Goal: Task Accomplishment & Management: Use online tool/utility

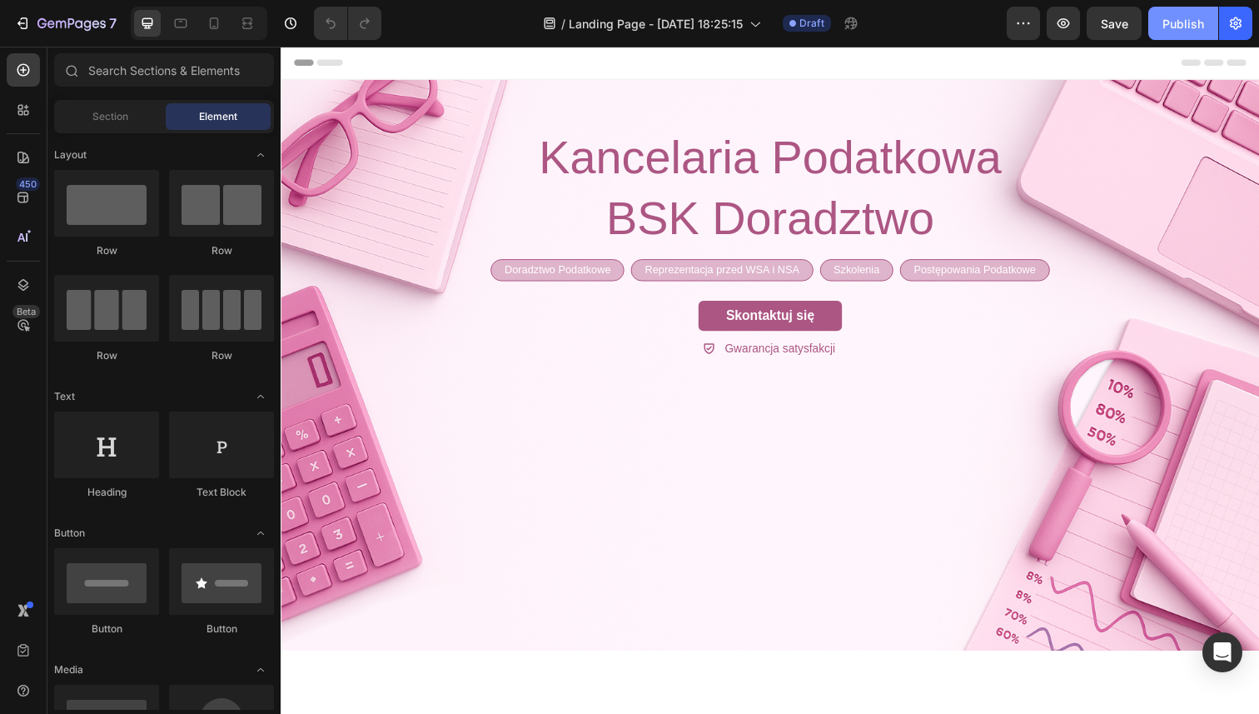
click at [1163, 29] on div "Publish" at bounding box center [1184, 23] width 42 height 17
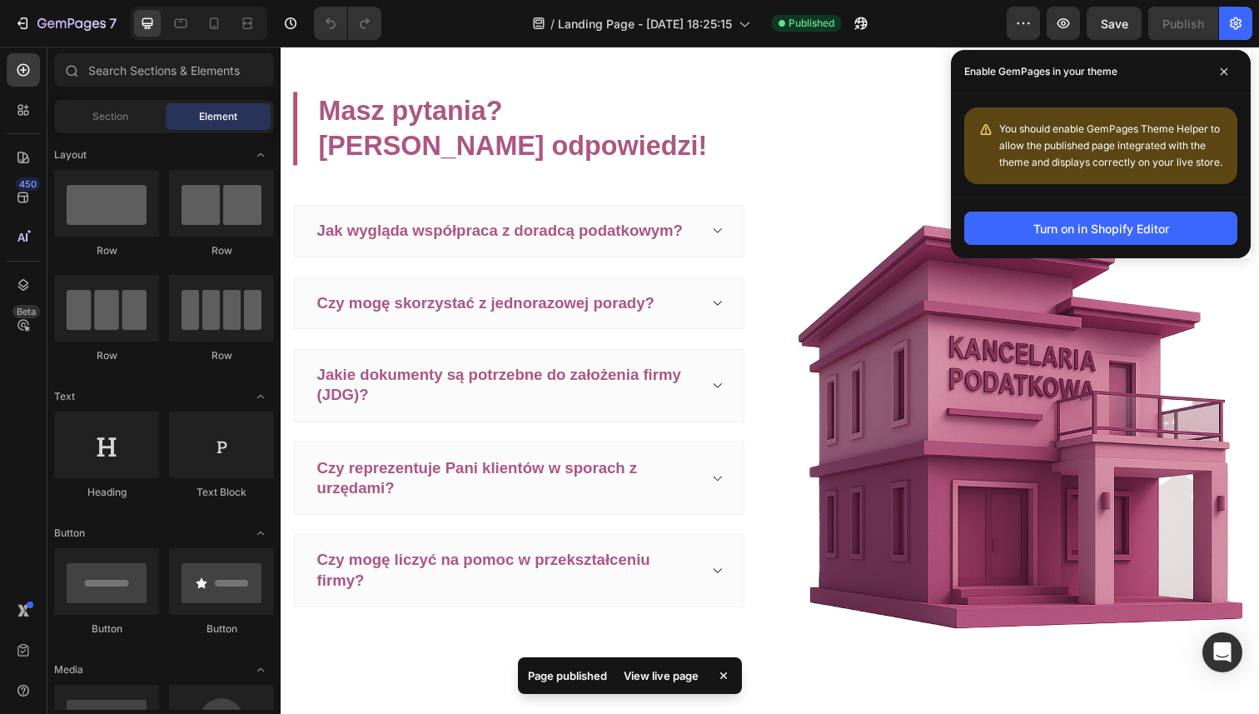
scroll to position [1496, 0]
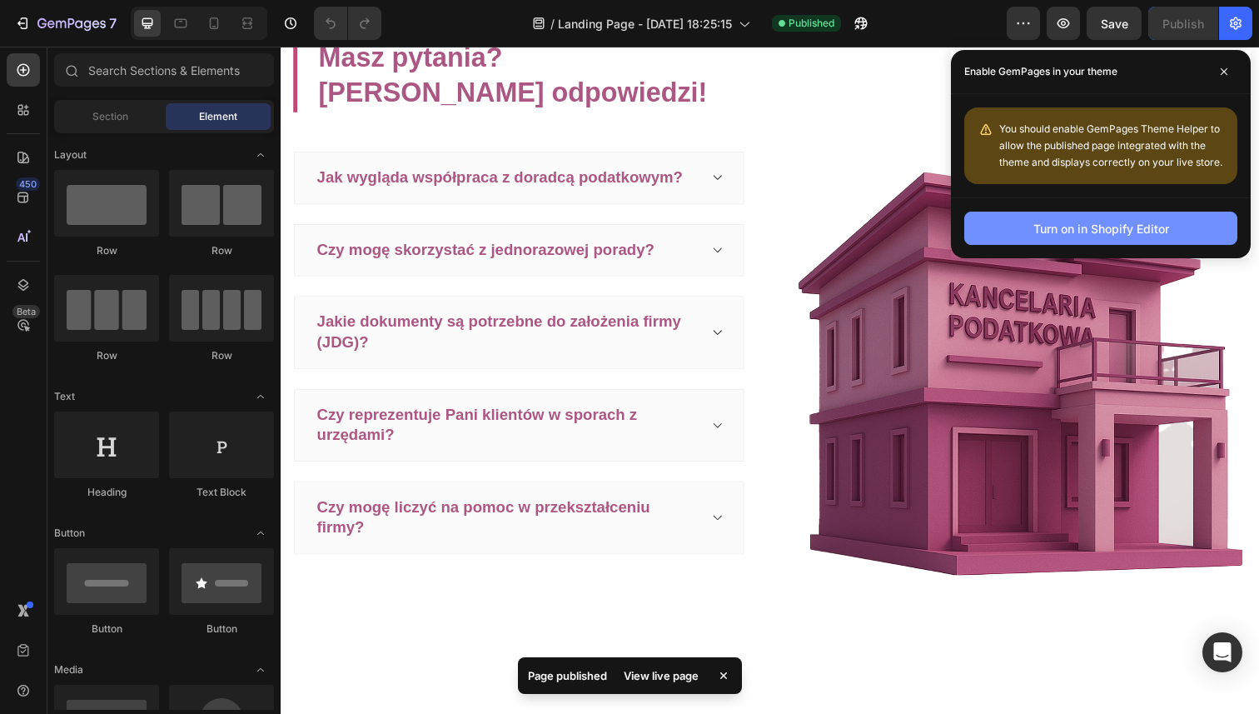
click at [1107, 230] on div "Turn on in Shopify Editor" at bounding box center [1101, 228] width 136 height 17
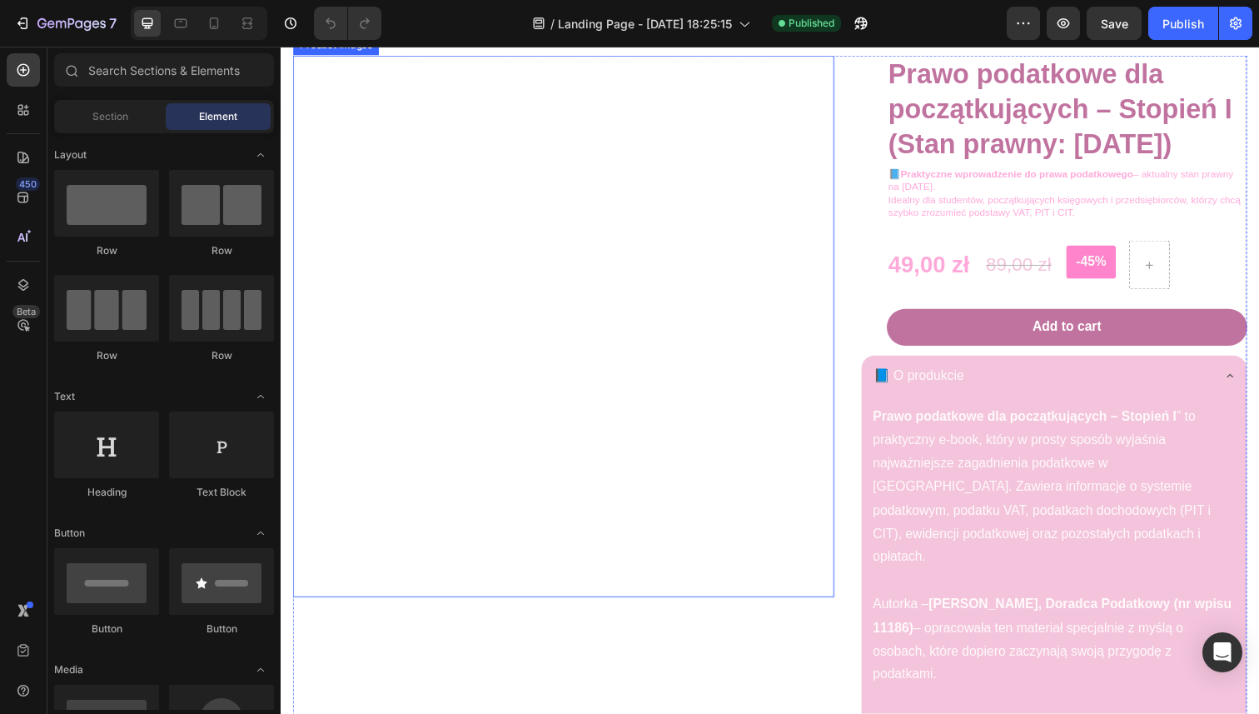
scroll to position [3103, 0]
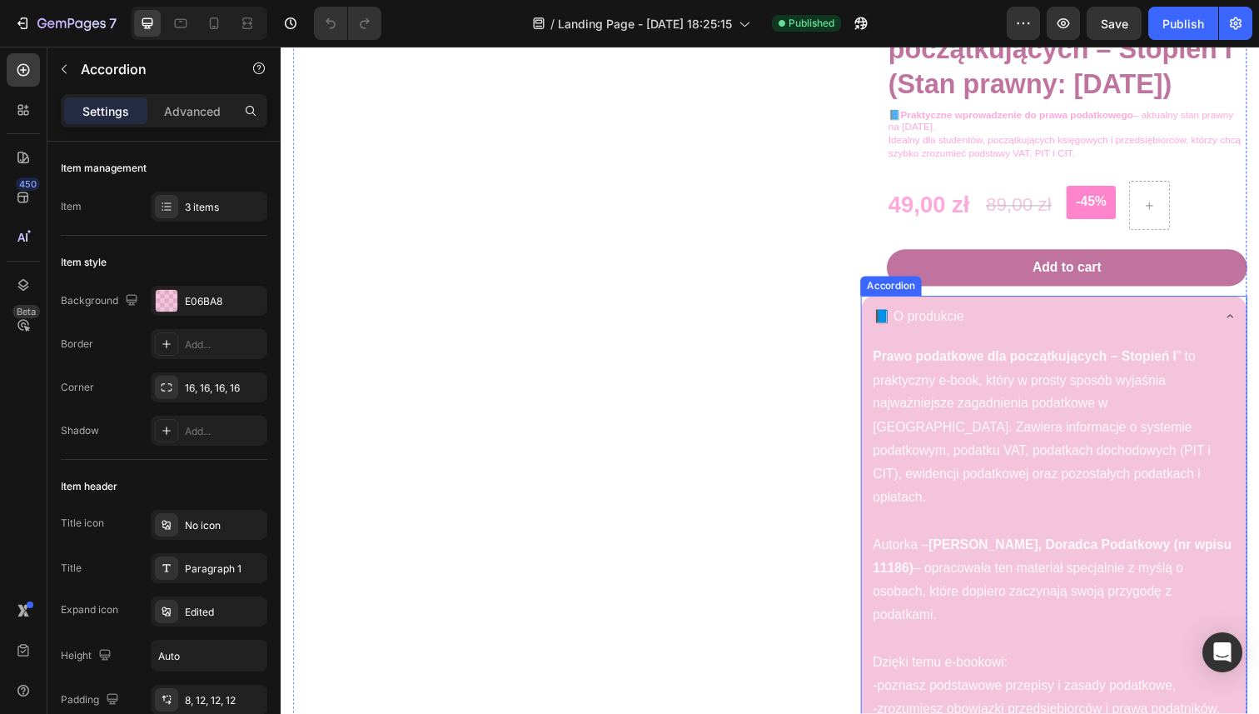
click at [1223, 347] on div "📘 O produkcie" at bounding box center [1070, 324] width 393 height 46
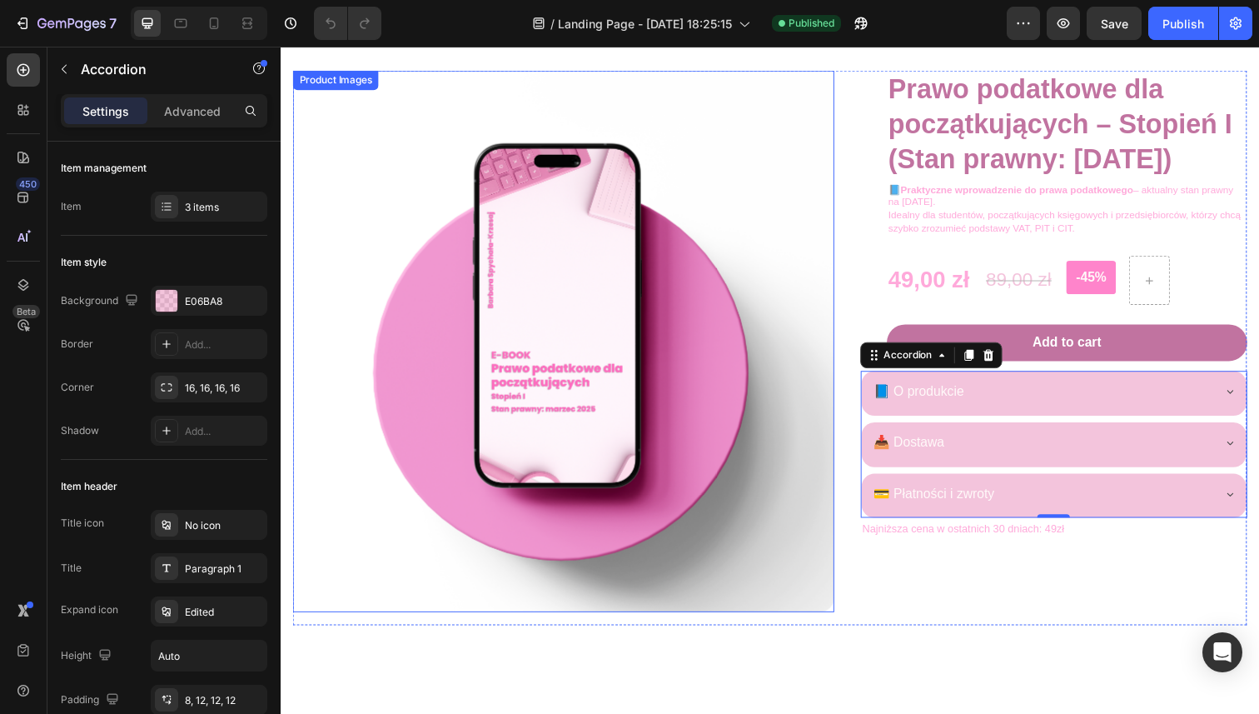
scroll to position [3021, 0]
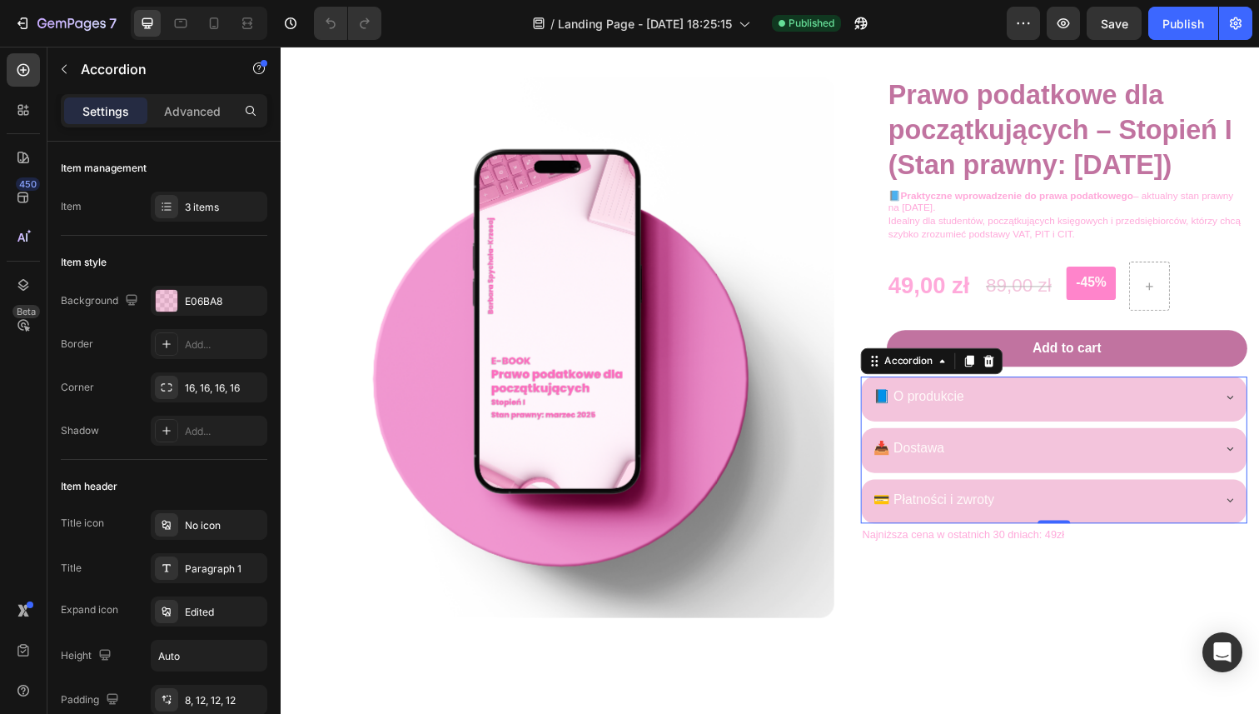
click at [978, 472] on div "📥 Dostawa" at bounding box center [1057, 457] width 346 height 29
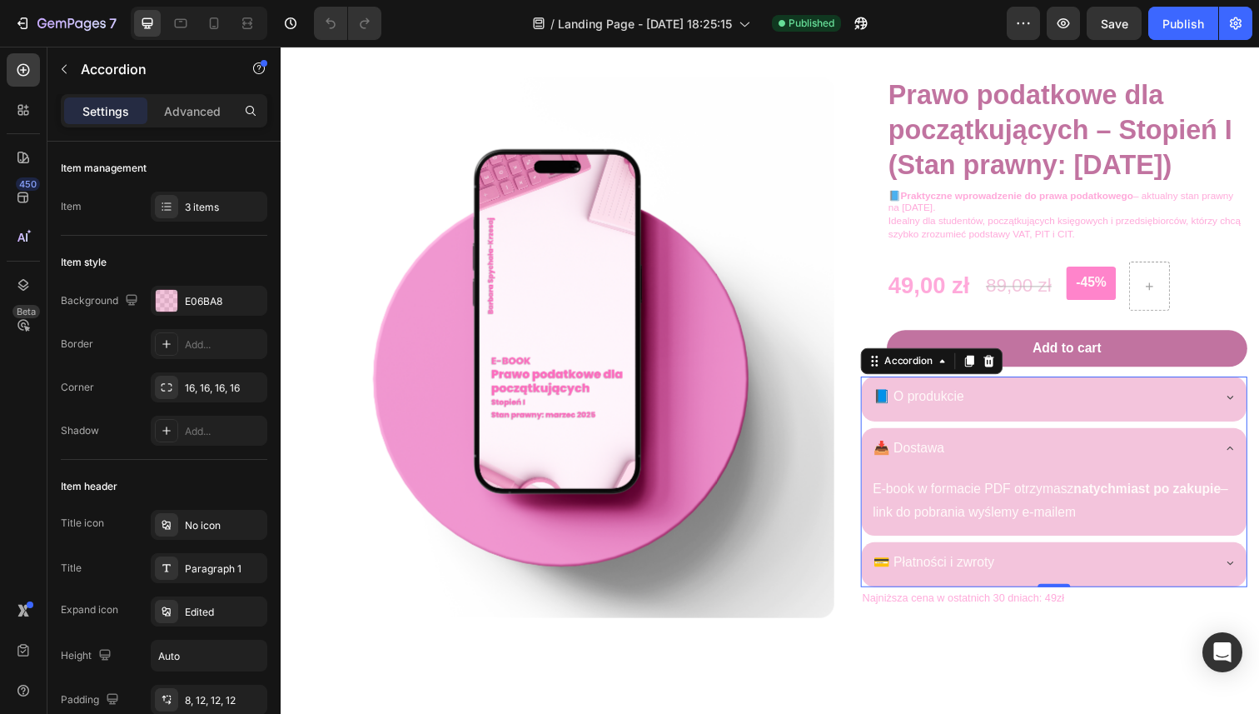
click at [978, 472] on div "📥 Dostawa" at bounding box center [1057, 457] width 346 height 29
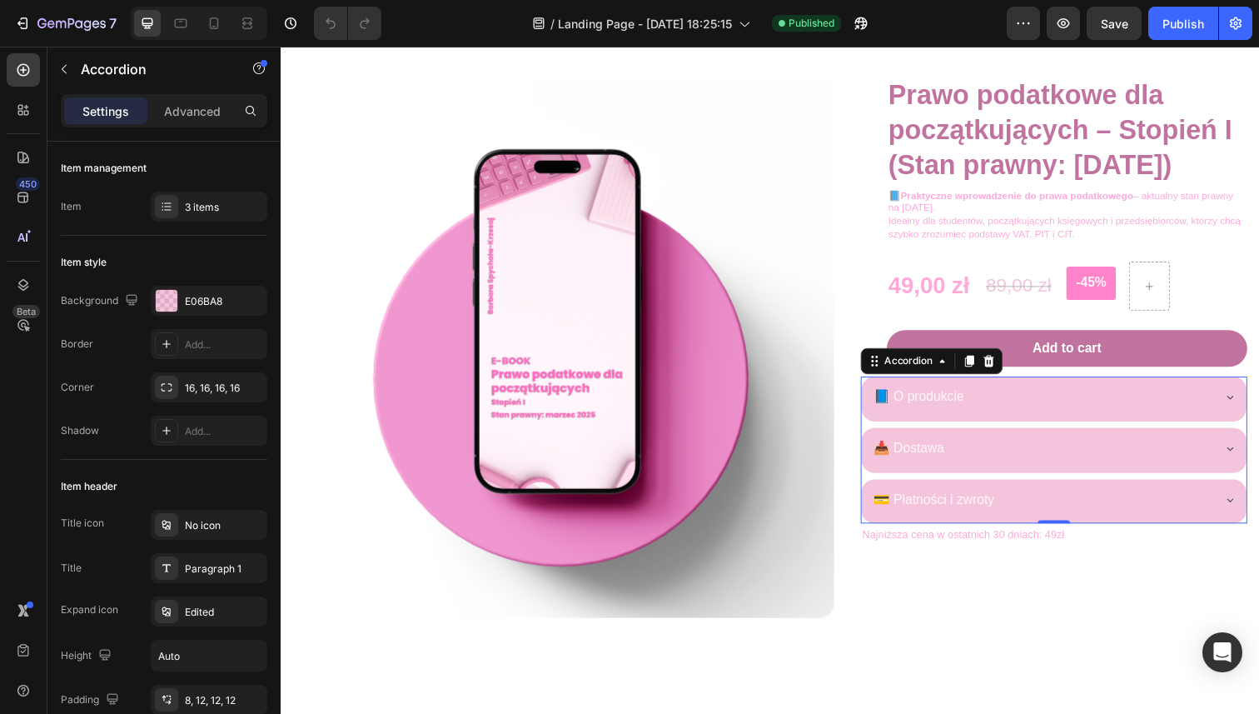
click at [966, 522] on p "💳 Płatności i zwroty" at bounding box center [947, 510] width 123 height 24
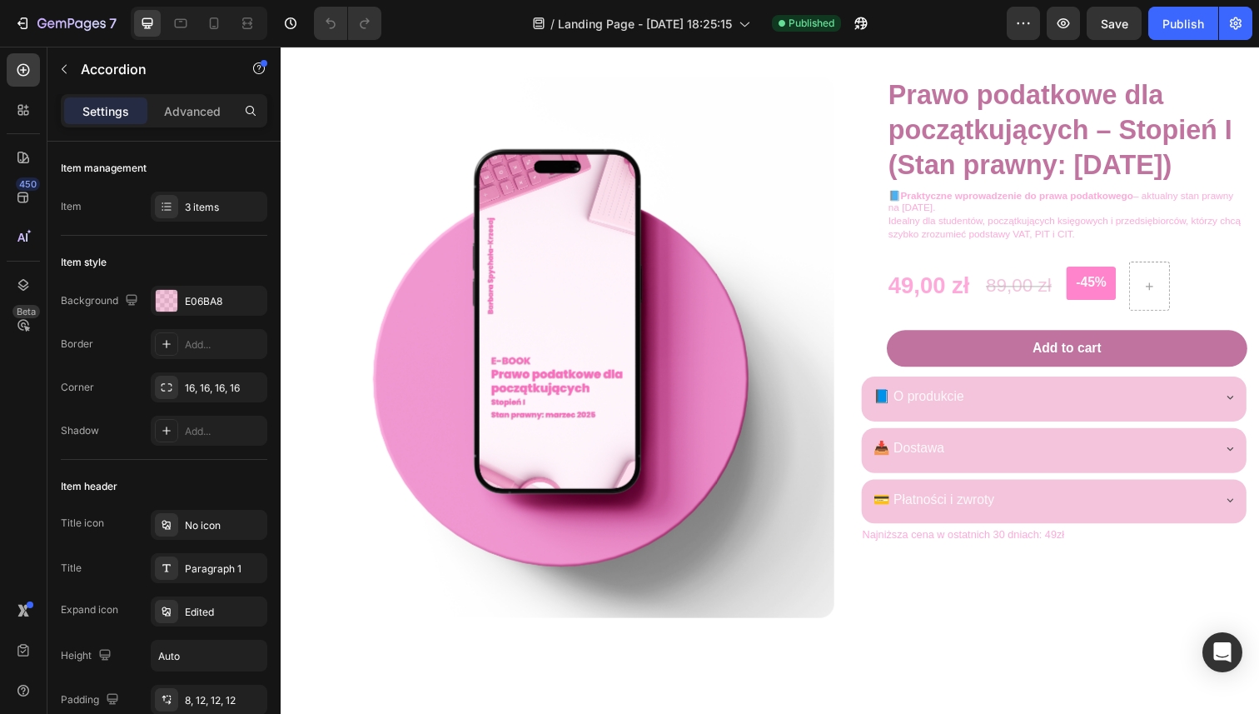
click at [1040, 525] on div "💳 Płatności i zwroty" at bounding box center [1057, 510] width 346 height 29
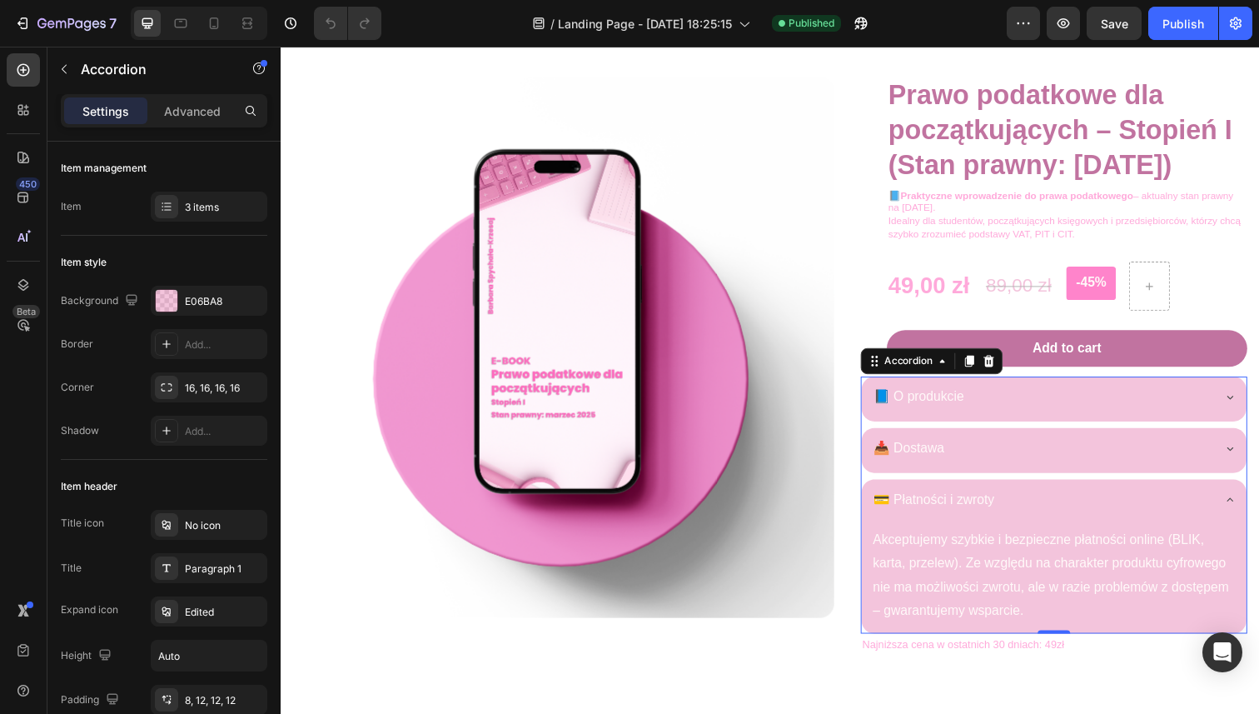
click at [1040, 525] on div "💳 Płatności i zwroty" at bounding box center [1057, 510] width 346 height 29
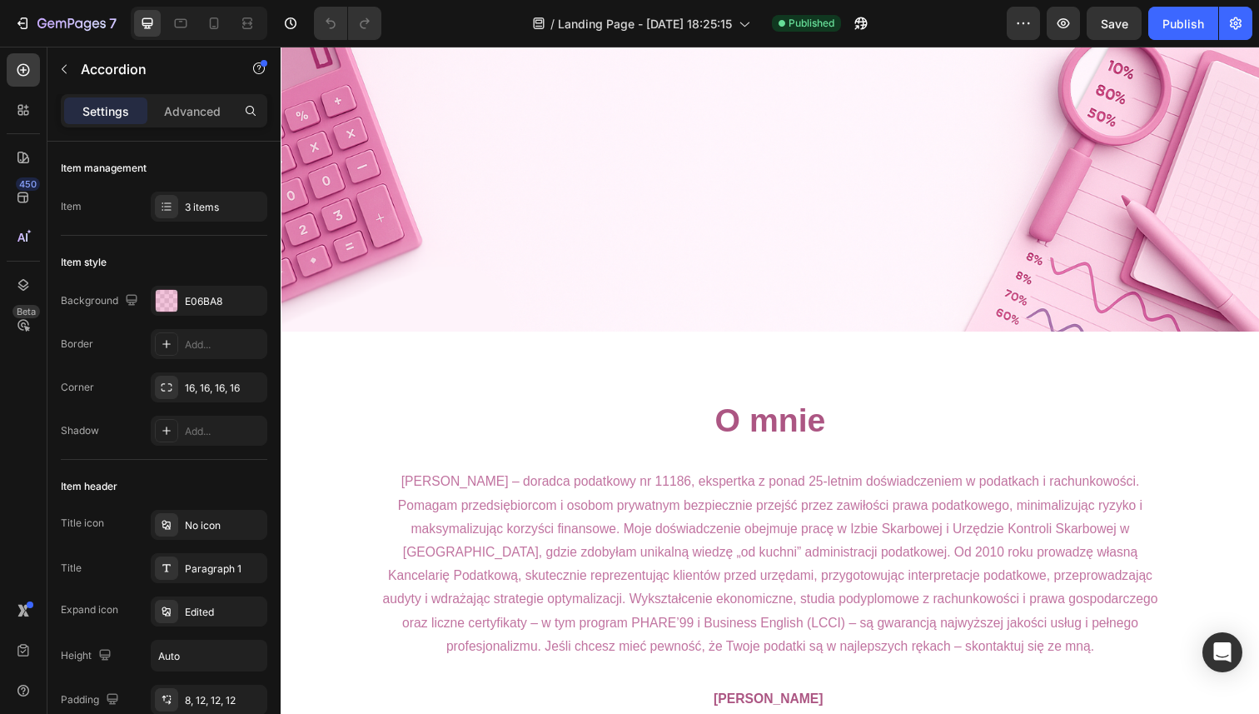
scroll to position [301, 0]
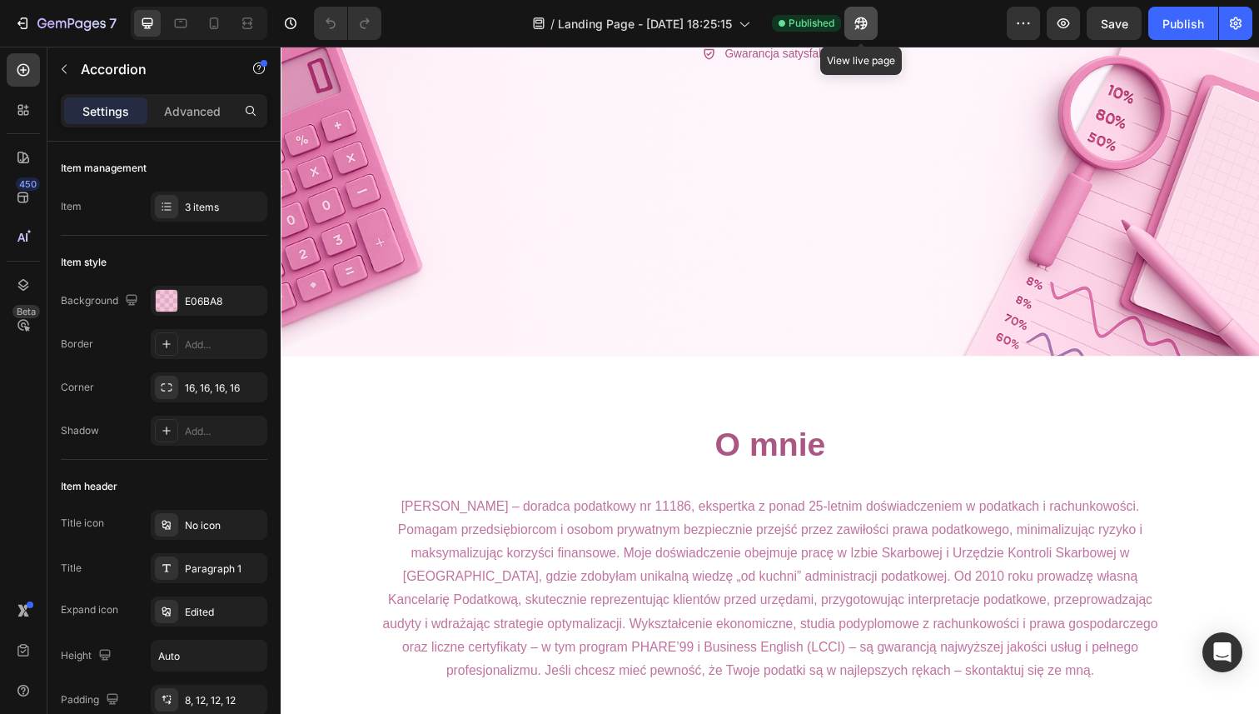
click at [854, 25] on icon "button" at bounding box center [861, 23] width 17 height 17
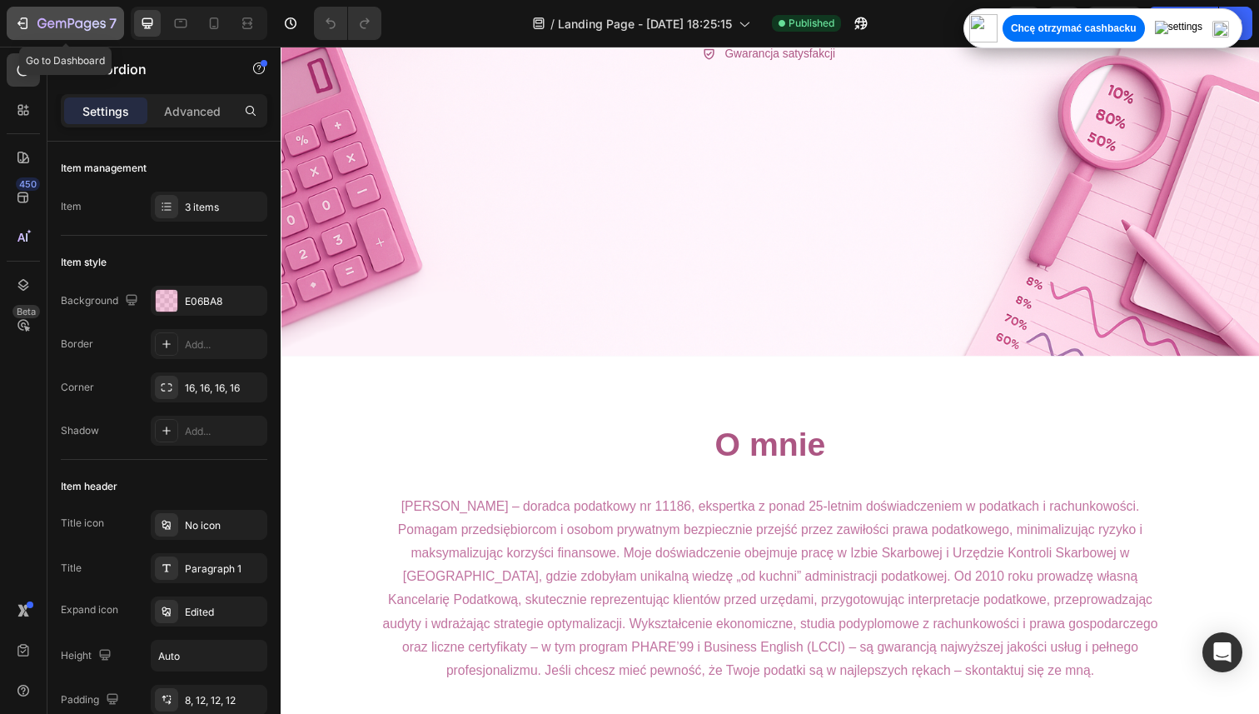
click at [109, 39] on button "7" at bounding box center [65, 23] width 117 height 33
